Goal: Task Accomplishment & Management: Manage account settings

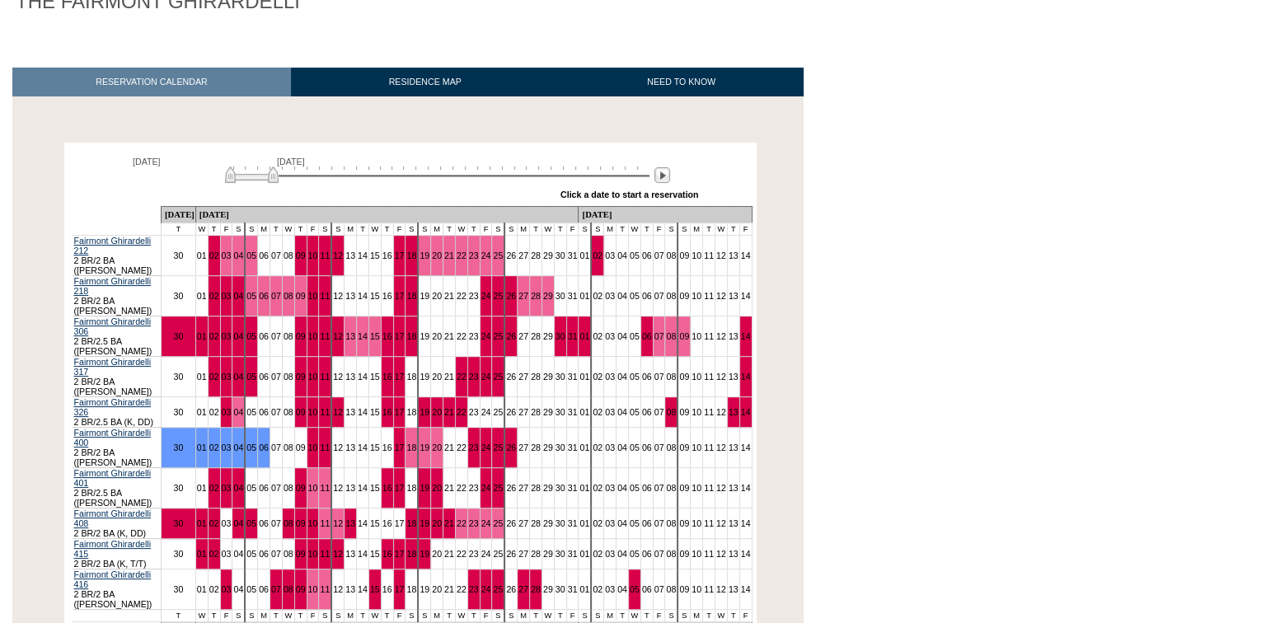
scroll to position [224, 0]
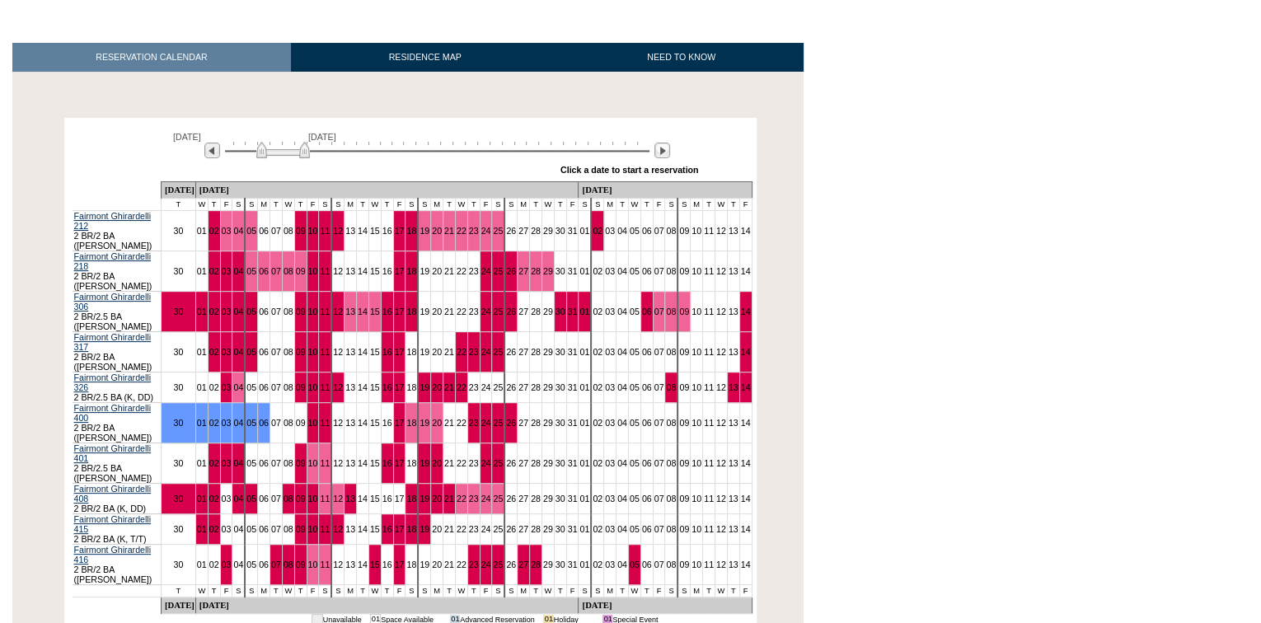
drag, startPoint x: 273, startPoint y: 149, endPoint x: 306, endPoint y: 152, distance: 33.1
click at [306, 152] on img at bounding box center [283, 150] width 54 height 16
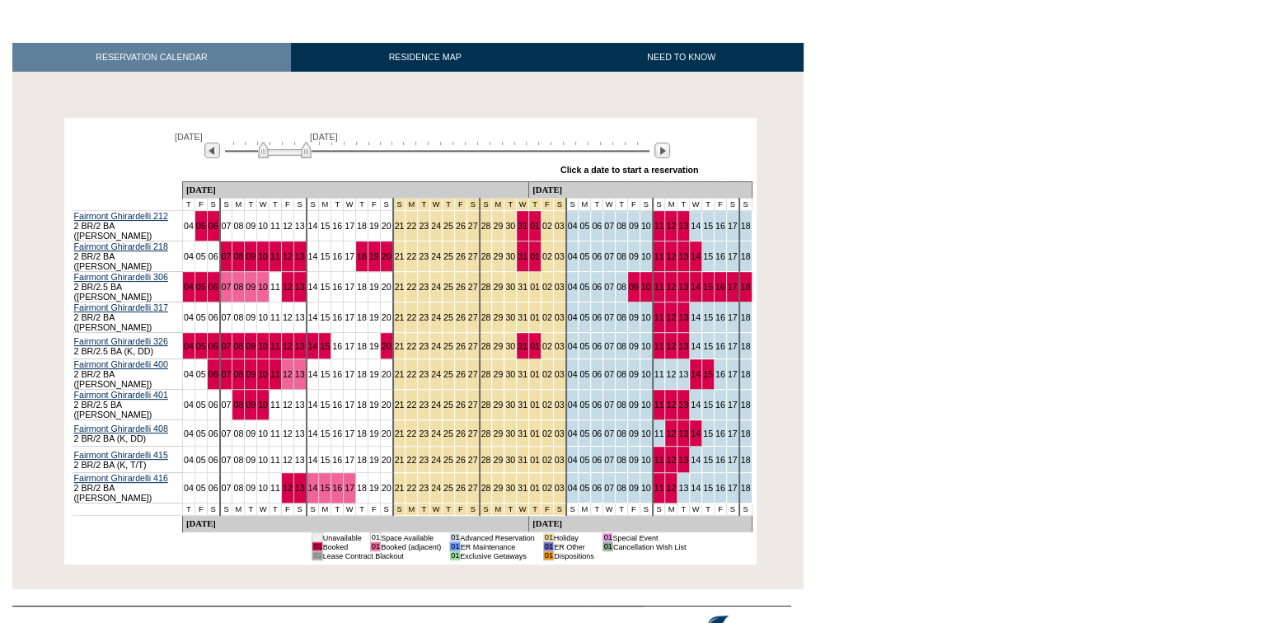
click at [301, 151] on img at bounding box center [285, 150] width 54 height 16
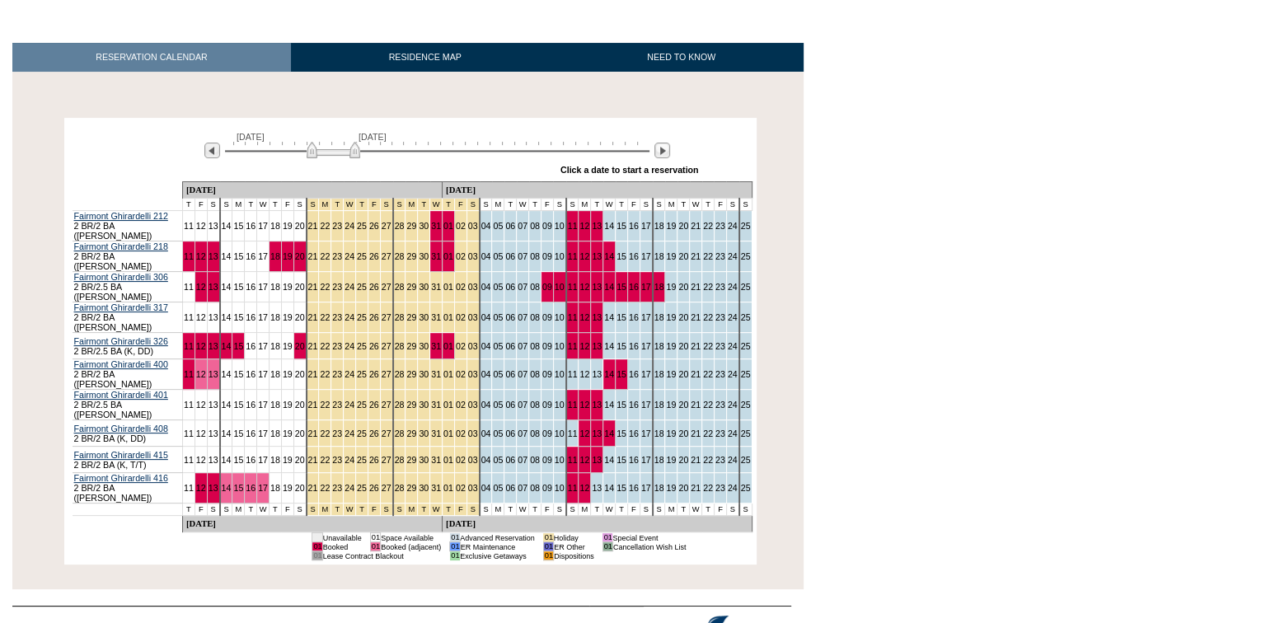
drag, startPoint x: 290, startPoint y: 155, endPoint x: 335, endPoint y: 159, distance: 44.7
click at [335, 158] on img at bounding box center [334, 150] width 54 height 16
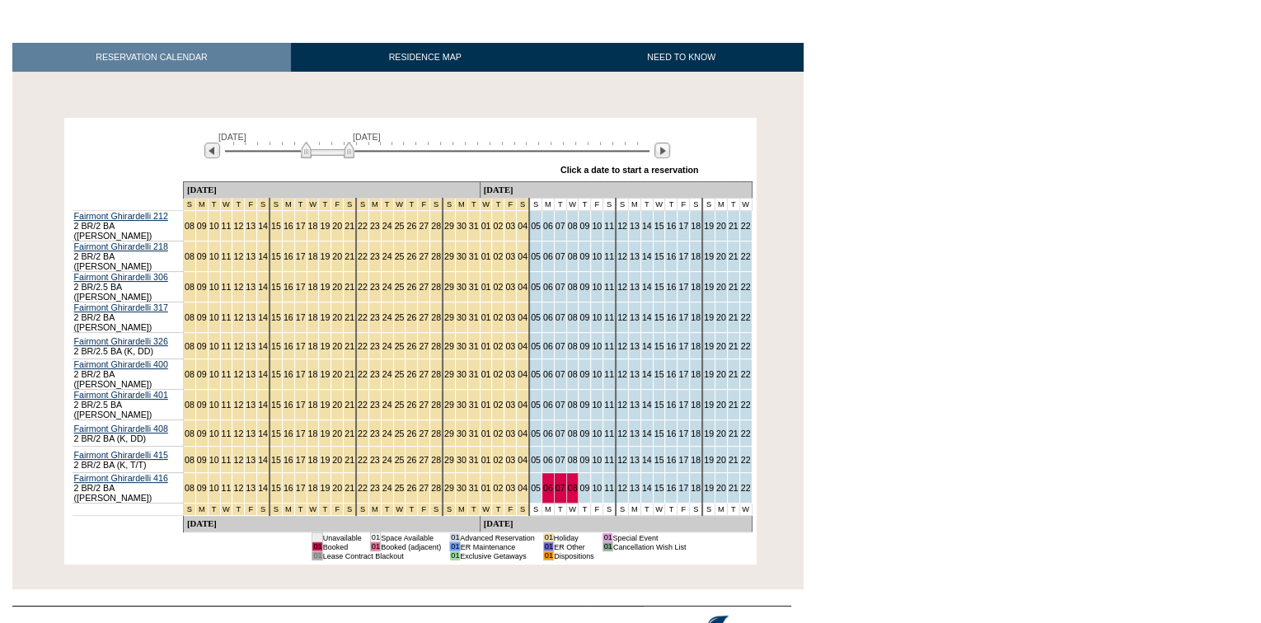
click at [322, 151] on img at bounding box center [328, 150] width 54 height 16
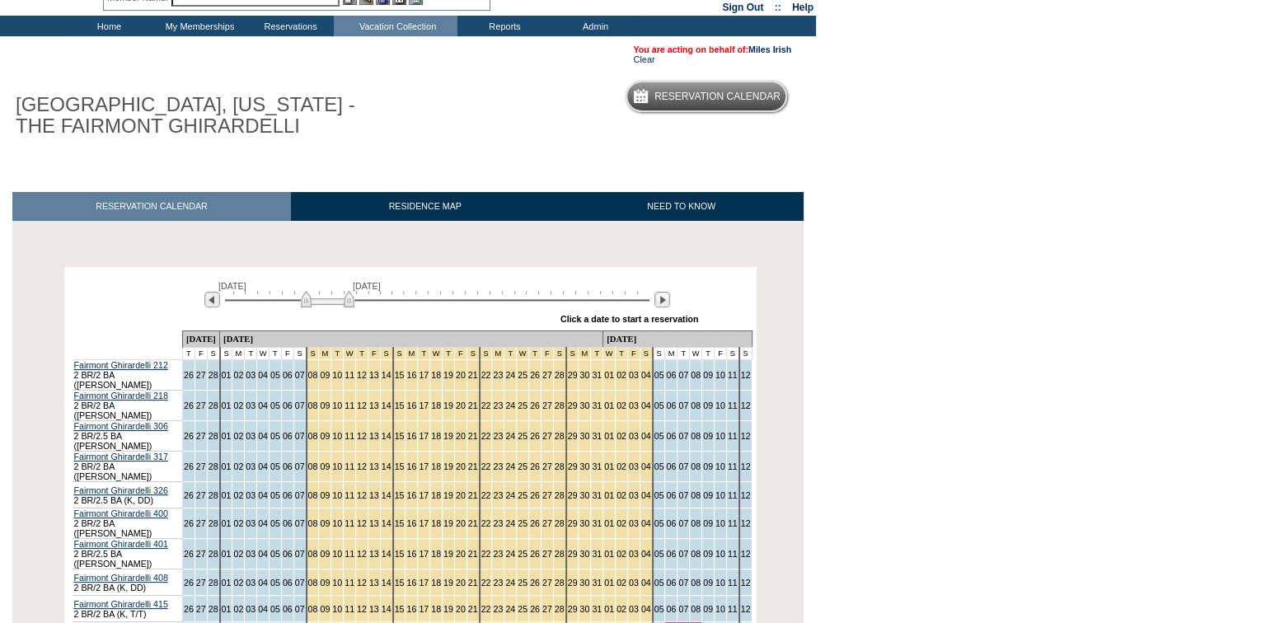
scroll to position [0, 0]
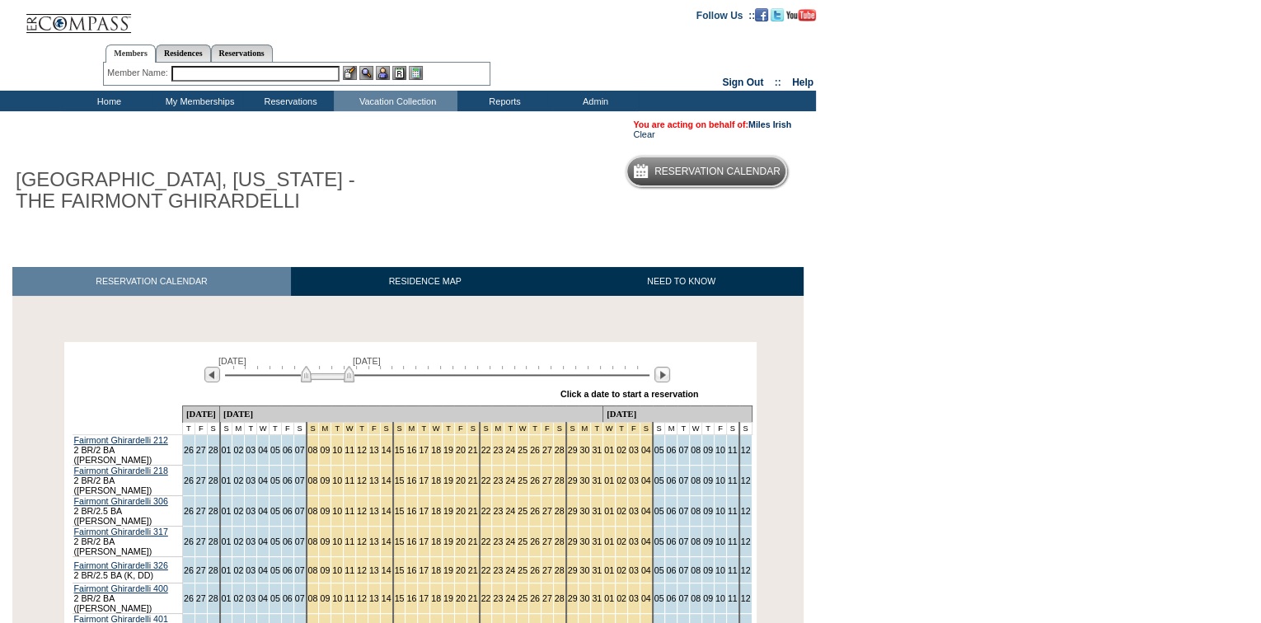
click at [268, 82] on div "Member Name: Destination or Residence: ReservationId:" at bounding box center [296, 74] width 387 height 23
click at [268, 69] on input "text" at bounding box center [255, 74] width 168 height 16
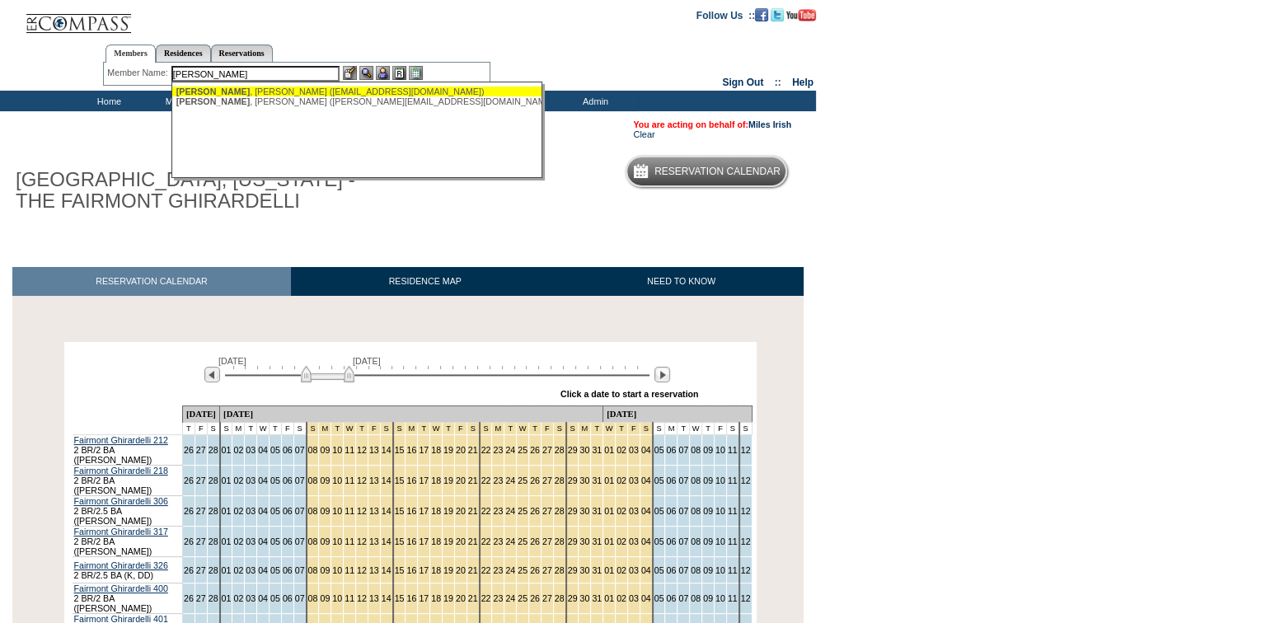
click at [307, 91] on div "[PERSON_NAME] ([PERSON_NAME][EMAIL_ADDRESS][DOMAIN_NAME])" at bounding box center [357, 92] width 363 height 10
type input "[PERSON_NAME] ([PERSON_NAME][EMAIL_ADDRESS][DOMAIN_NAME])"
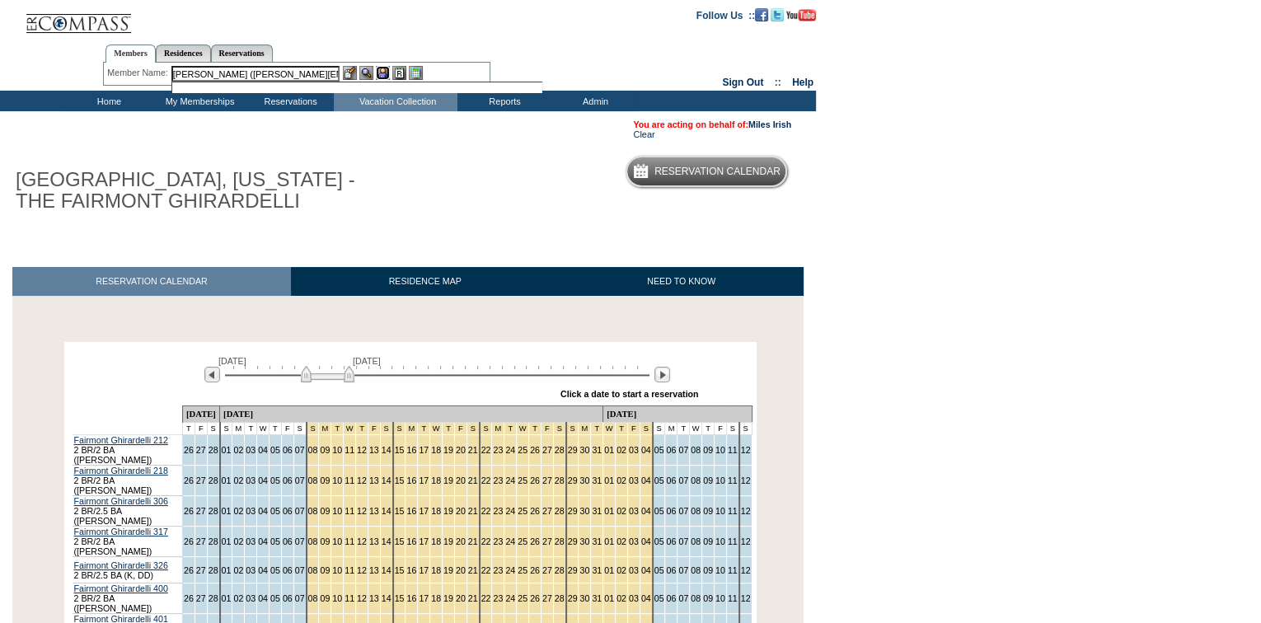
click at [381, 73] on img at bounding box center [383, 73] width 14 height 14
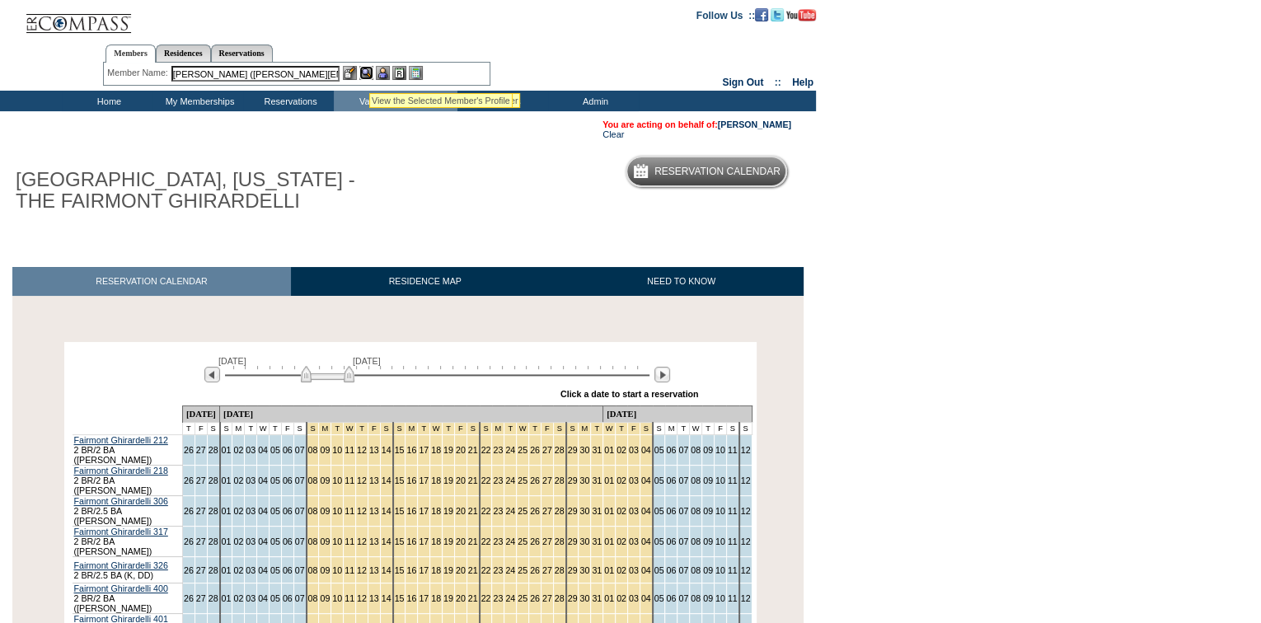
click at [369, 73] on img at bounding box center [366, 73] width 14 height 14
